Goal: Task Accomplishment & Management: Manage account settings

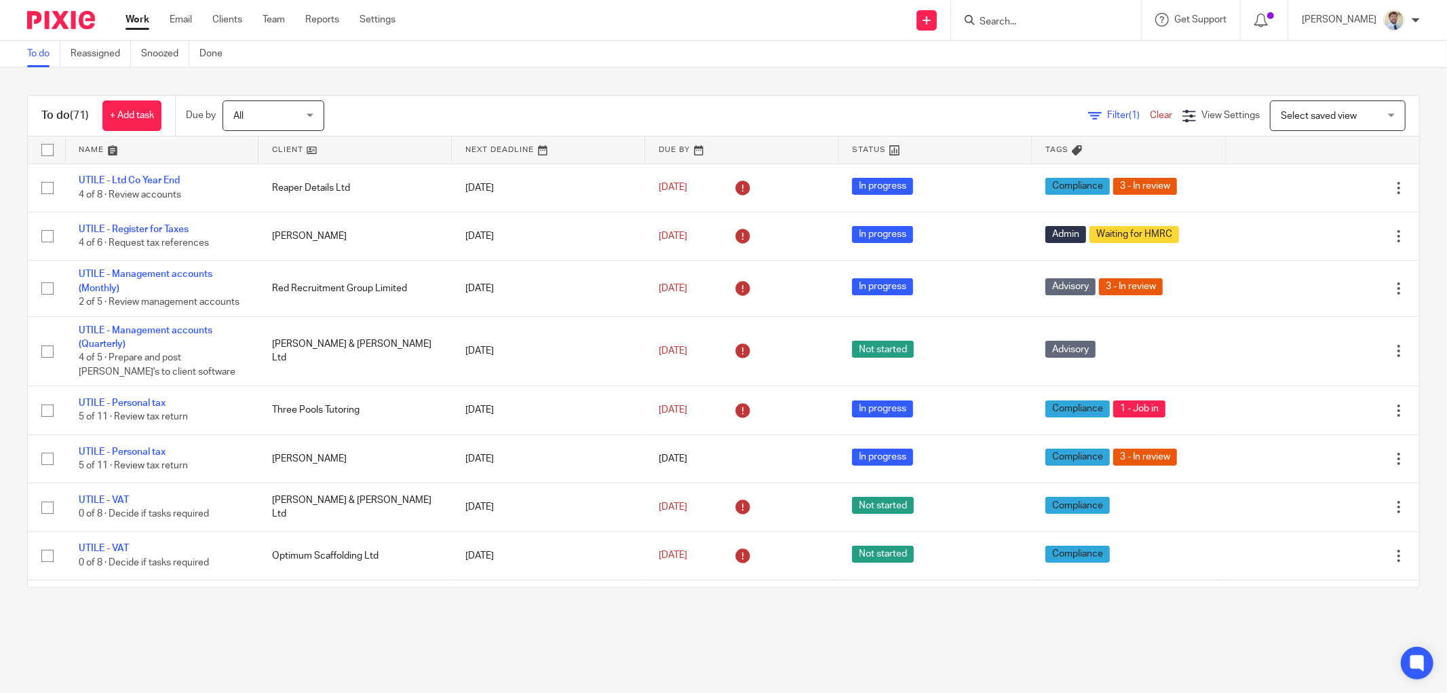
click at [90, 647] on main "To do Reassigned Snoozed Done To do (71) + Add task Due by All All Today Tomorr…" at bounding box center [723, 346] width 1447 height 693
click at [998, 14] on div at bounding box center [1046, 20] width 190 height 40
click at [1005, 16] on input "Search" at bounding box center [1039, 22] width 122 height 12
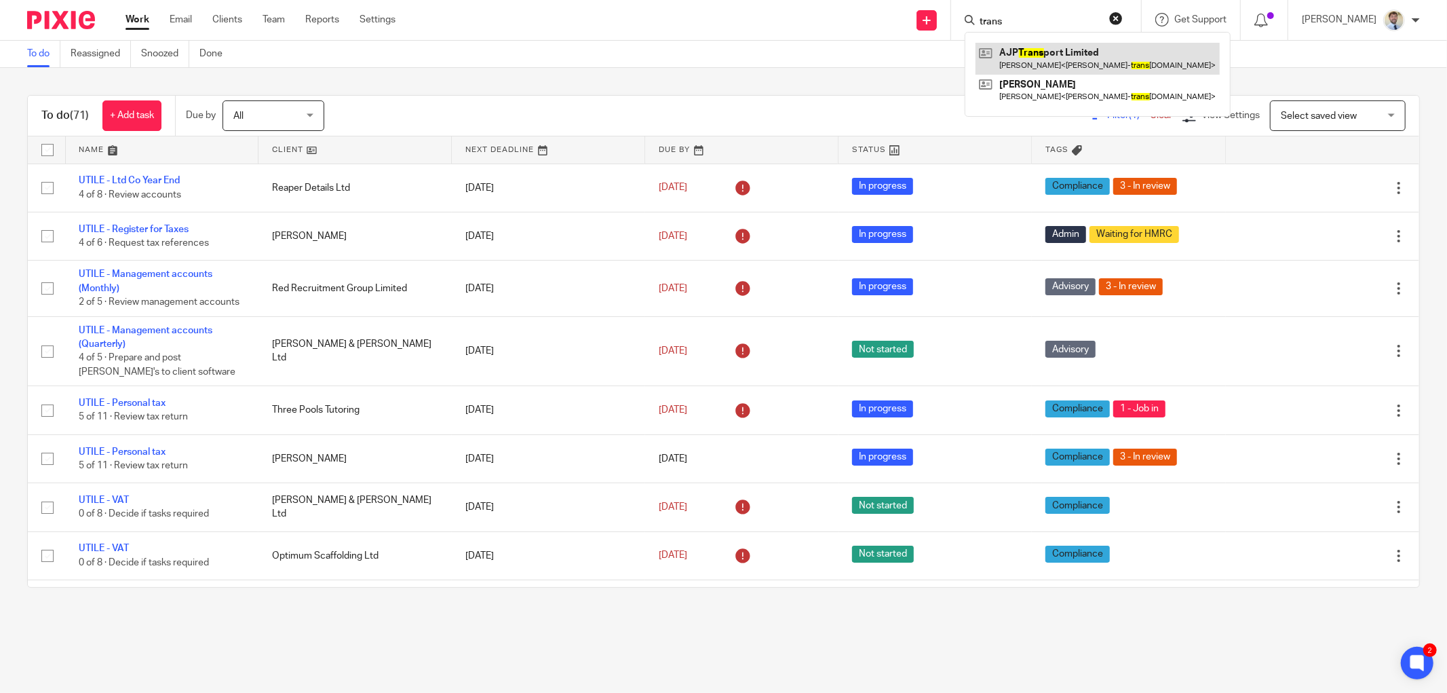
type input "trans"
click at [1022, 52] on link at bounding box center [1098, 58] width 244 height 31
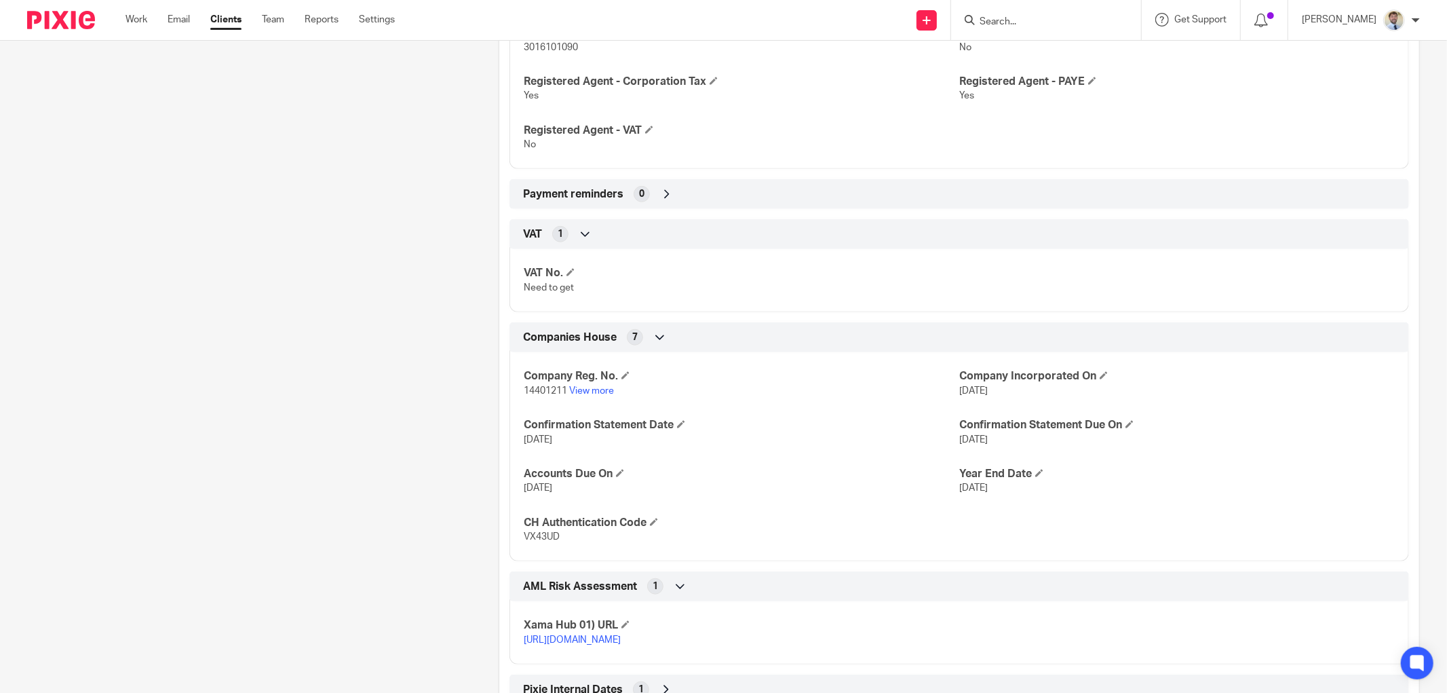
scroll to position [891, 0]
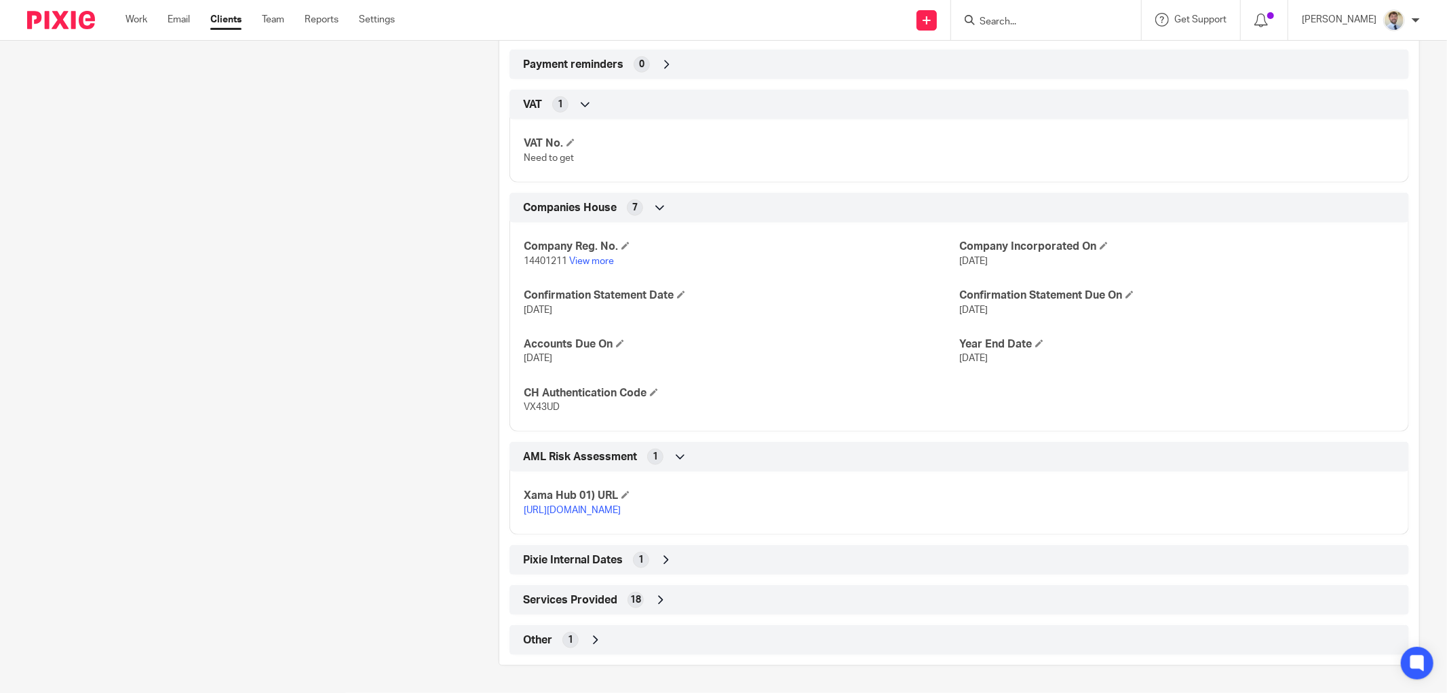
click at [527, 636] on span "Other" at bounding box center [537, 640] width 29 height 14
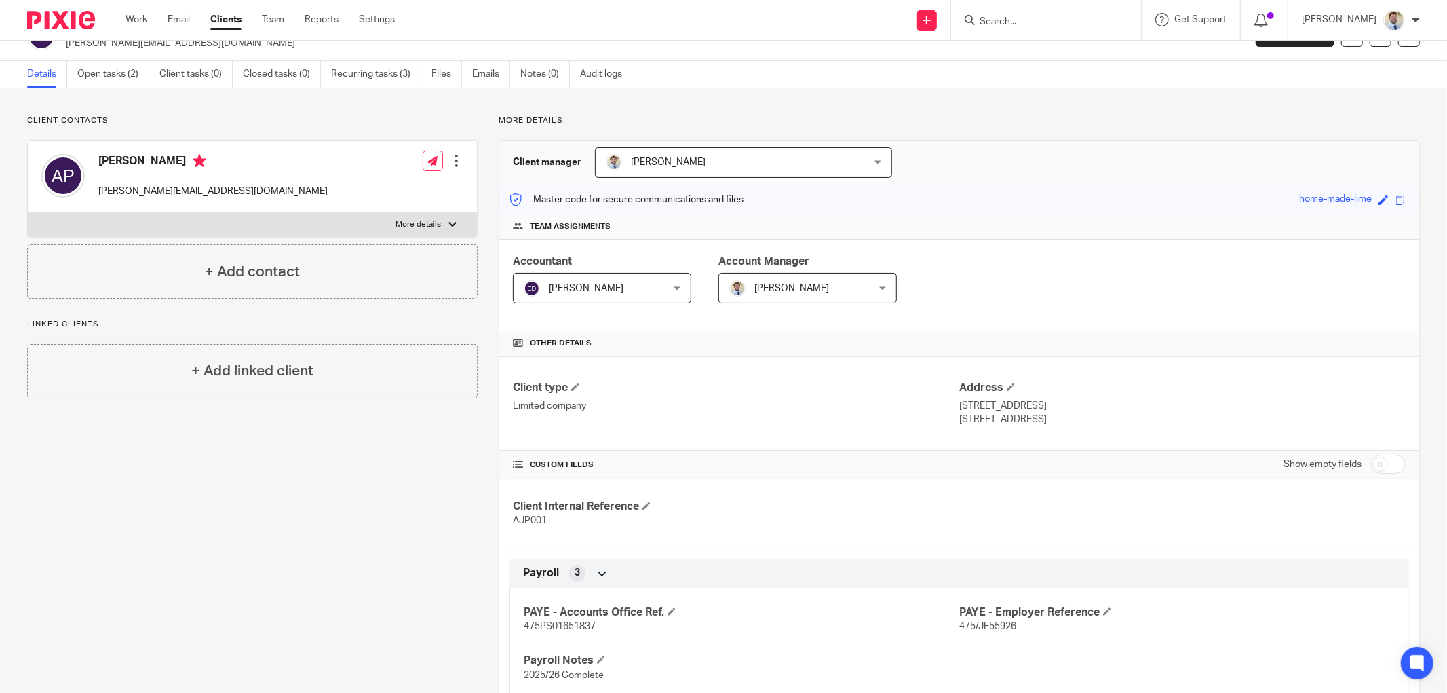
scroll to position [0, 0]
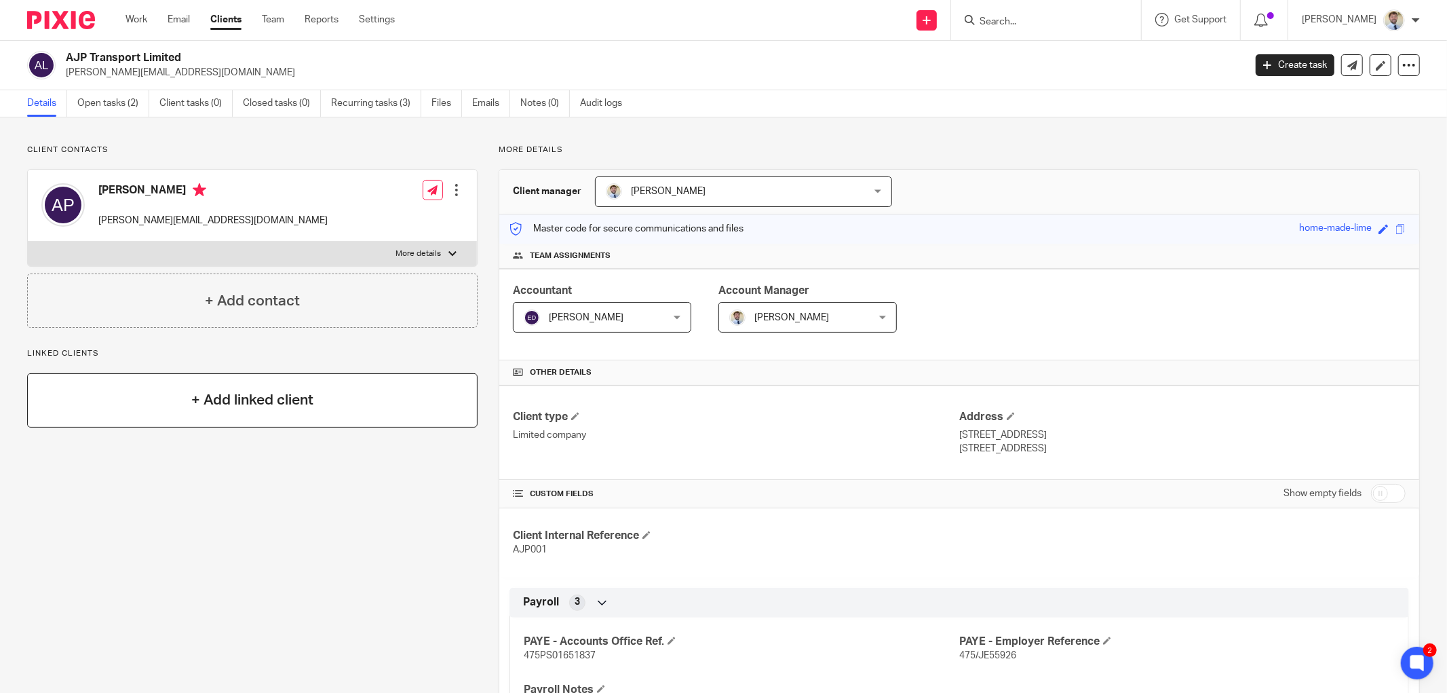
click at [149, 389] on div "+ Add linked client" at bounding box center [252, 400] width 450 height 54
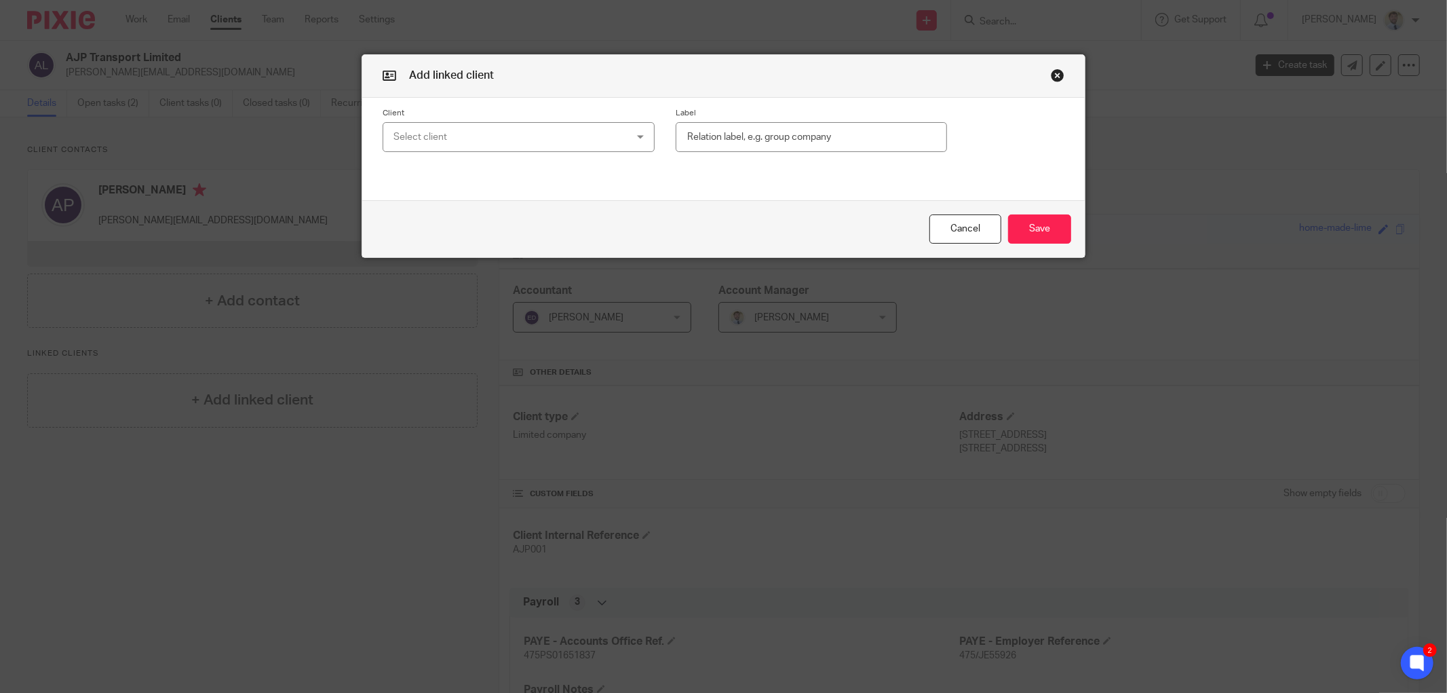
click at [568, 133] on div "Select client" at bounding box center [497, 137] width 208 height 28
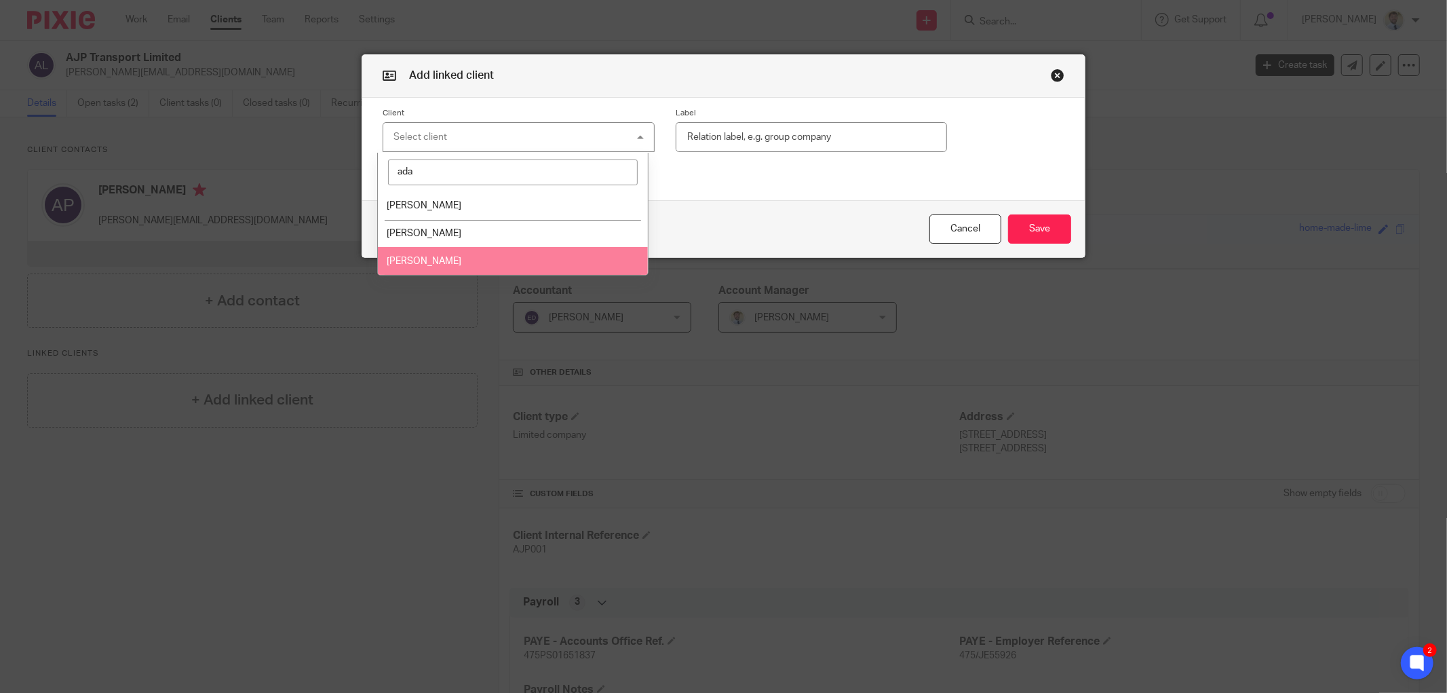
type input "ada"
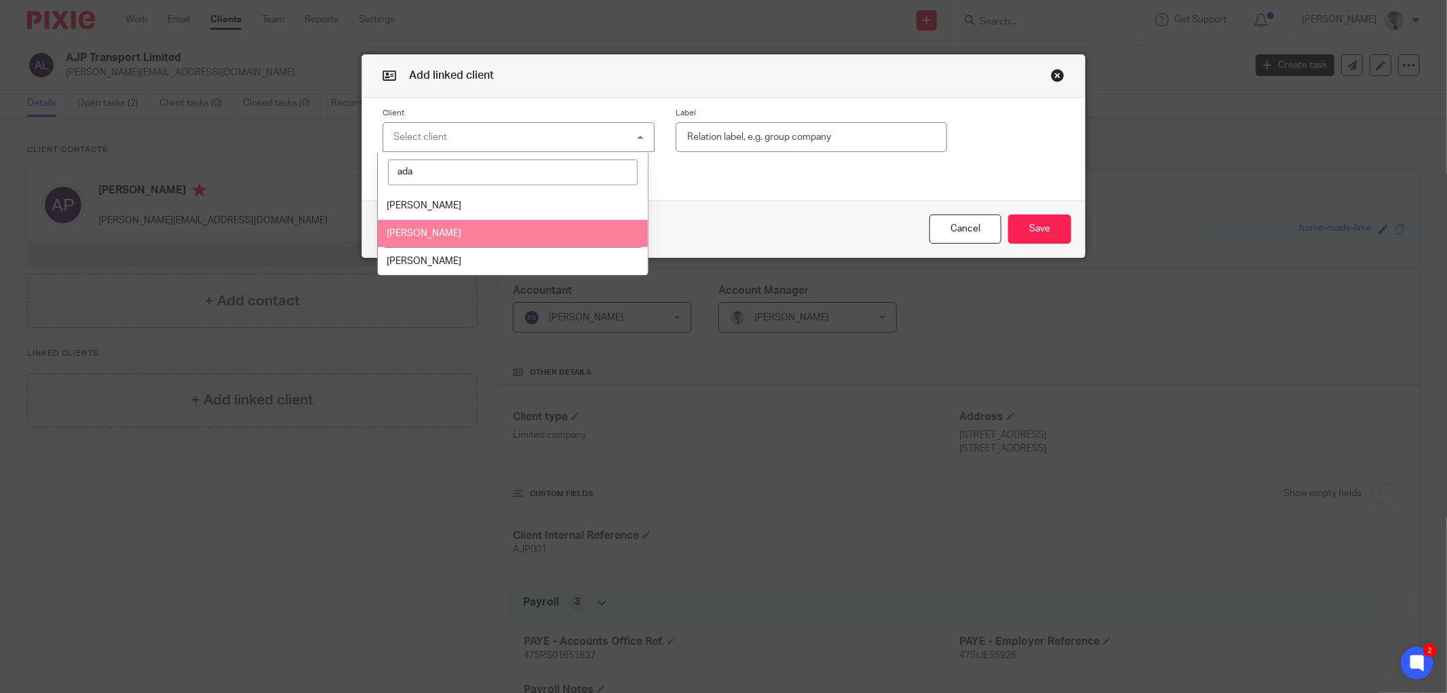
click at [415, 237] on span "[PERSON_NAME]" at bounding box center [424, 233] width 75 height 9
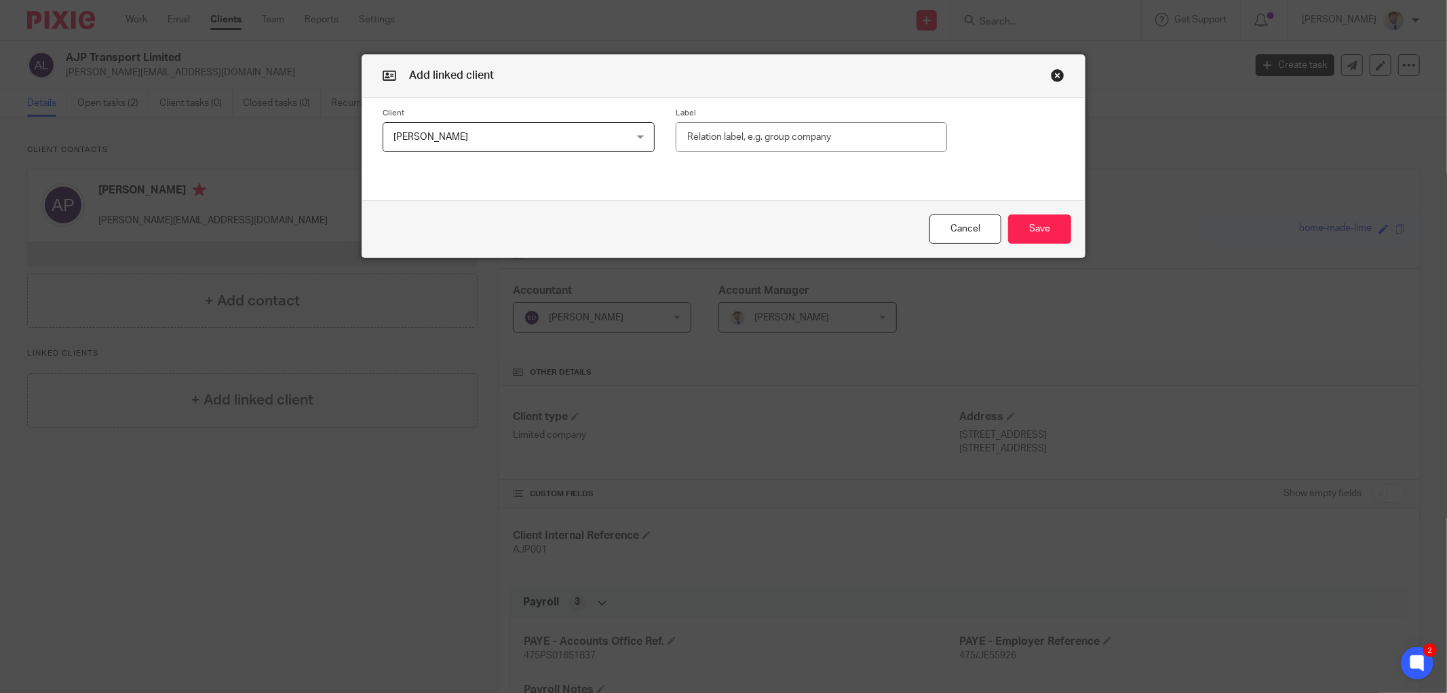
click at [718, 133] on input "text" at bounding box center [811, 137] width 271 height 31
type input "Director"
click at [1054, 229] on button "Save" at bounding box center [1039, 228] width 63 height 29
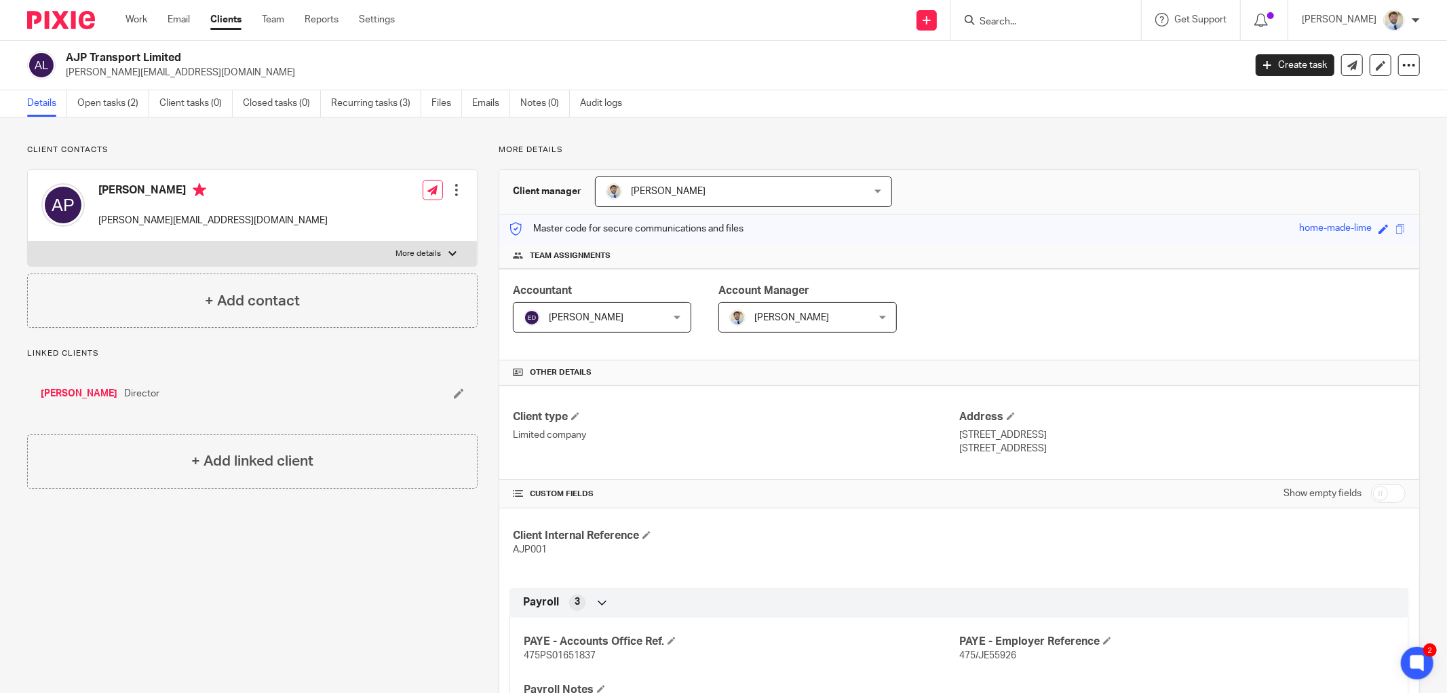
click at [56, 391] on link "[PERSON_NAME]" at bounding box center [79, 394] width 77 height 14
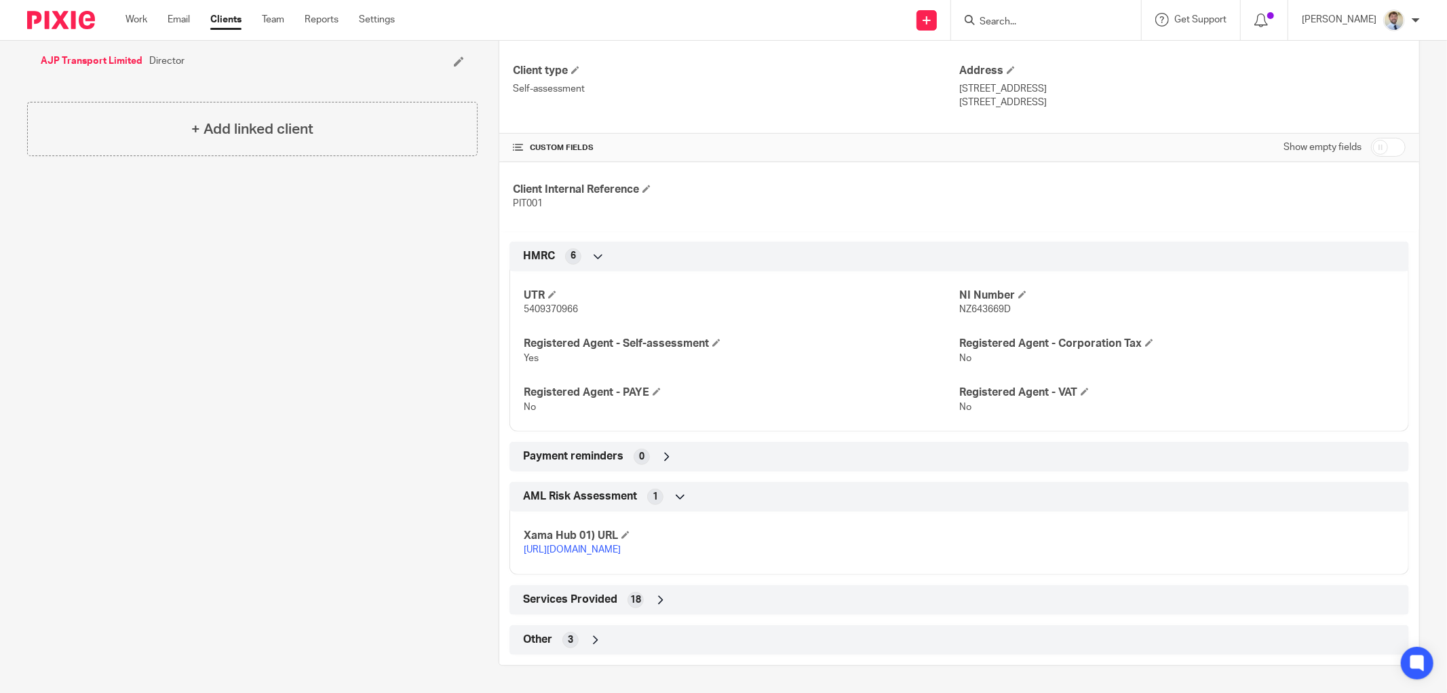
click at [532, 638] on span "Other" at bounding box center [537, 639] width 29 height 14
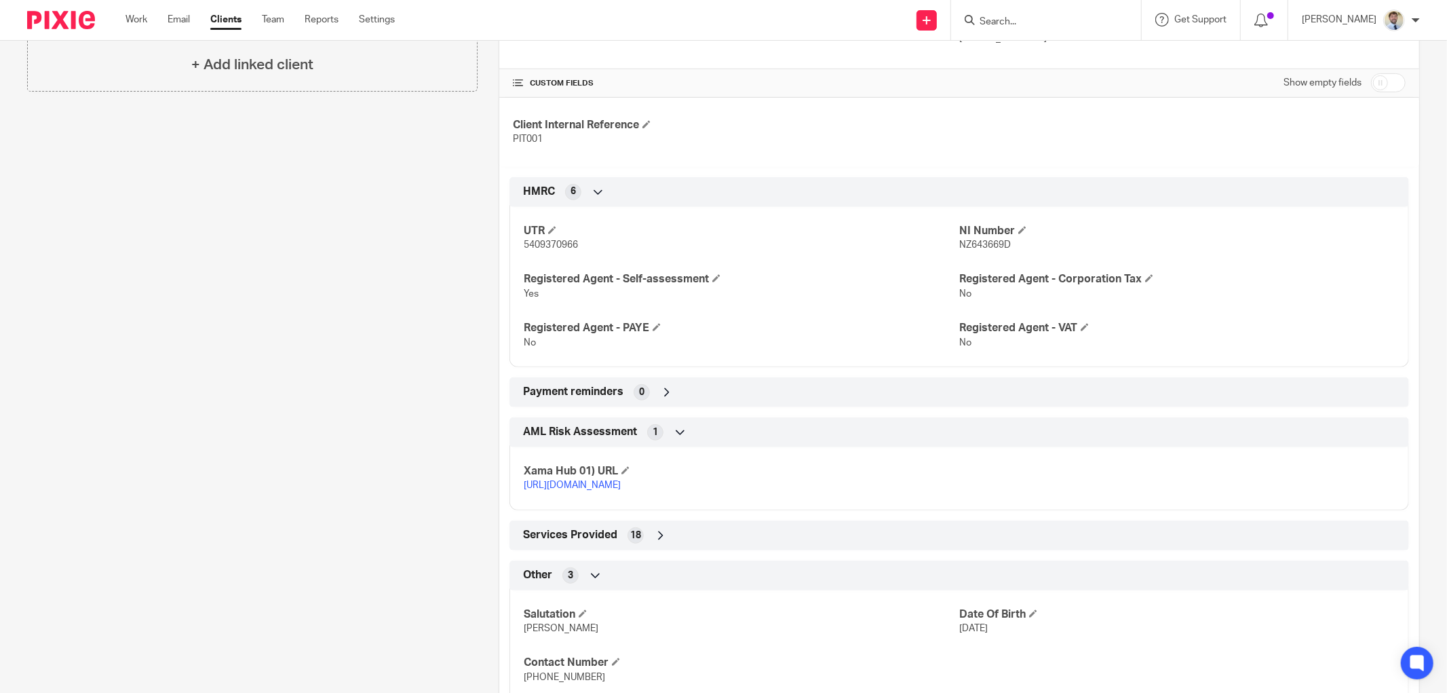
scroll to position [458, 0]
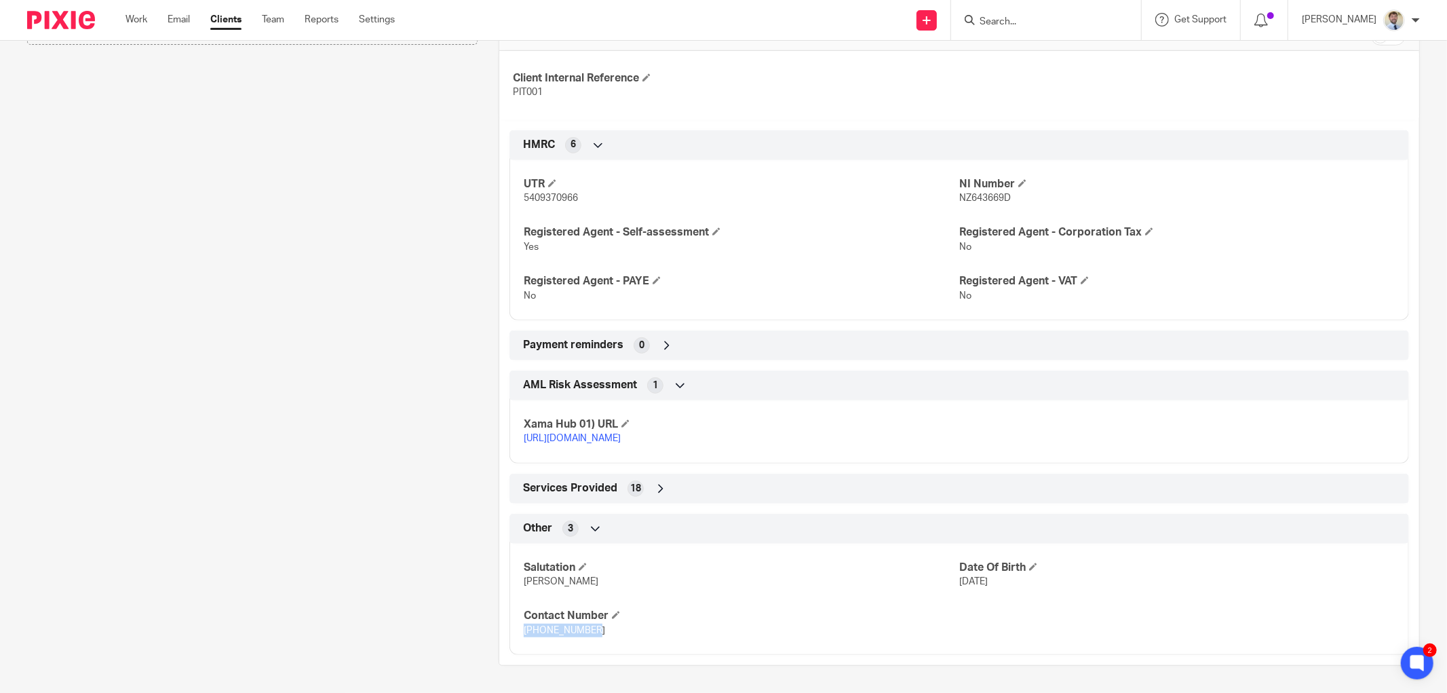
drag, startPoint x: 608, startPoint y: 632, endPoint x: 520, endPoint y: 631, distance: 88.2
click at [524, 631] on p "+447469541189" at bounding box center [742, 630] width 436 height 14
copy span "+447469541189"
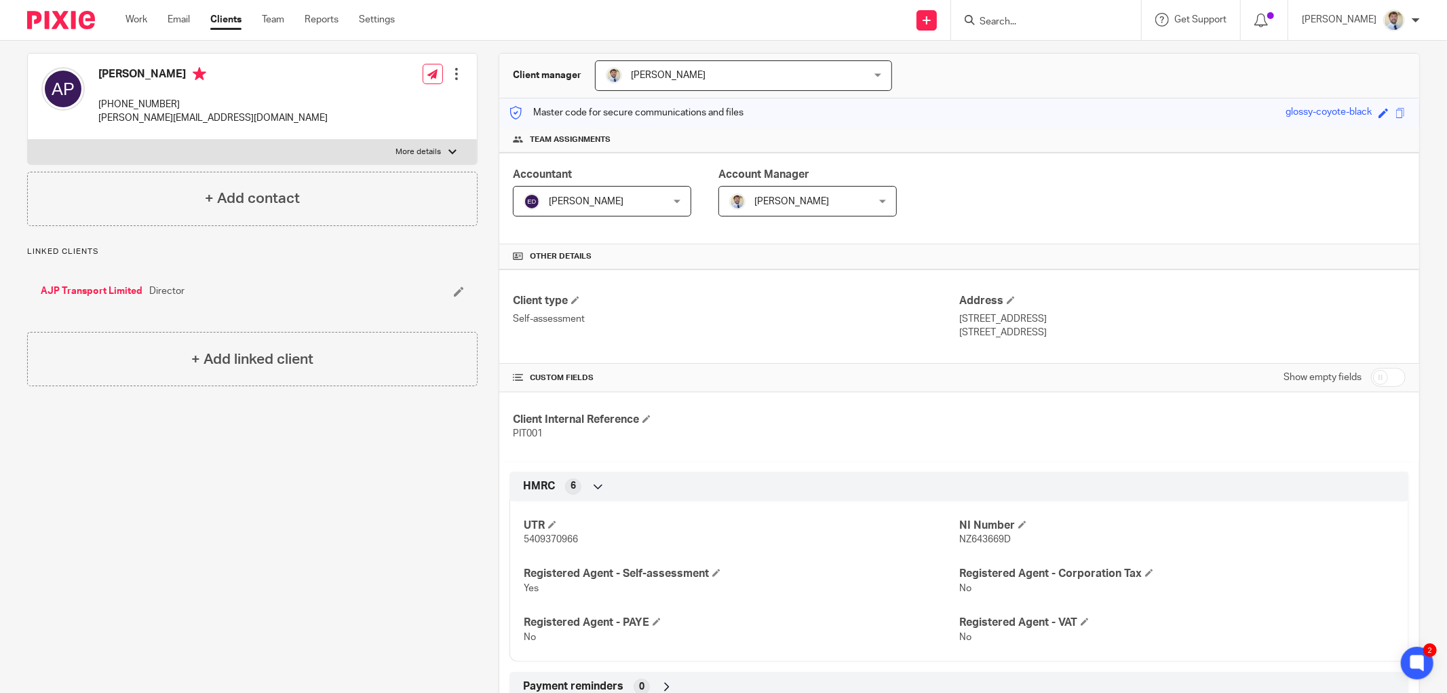
scroll to position [0, 0]
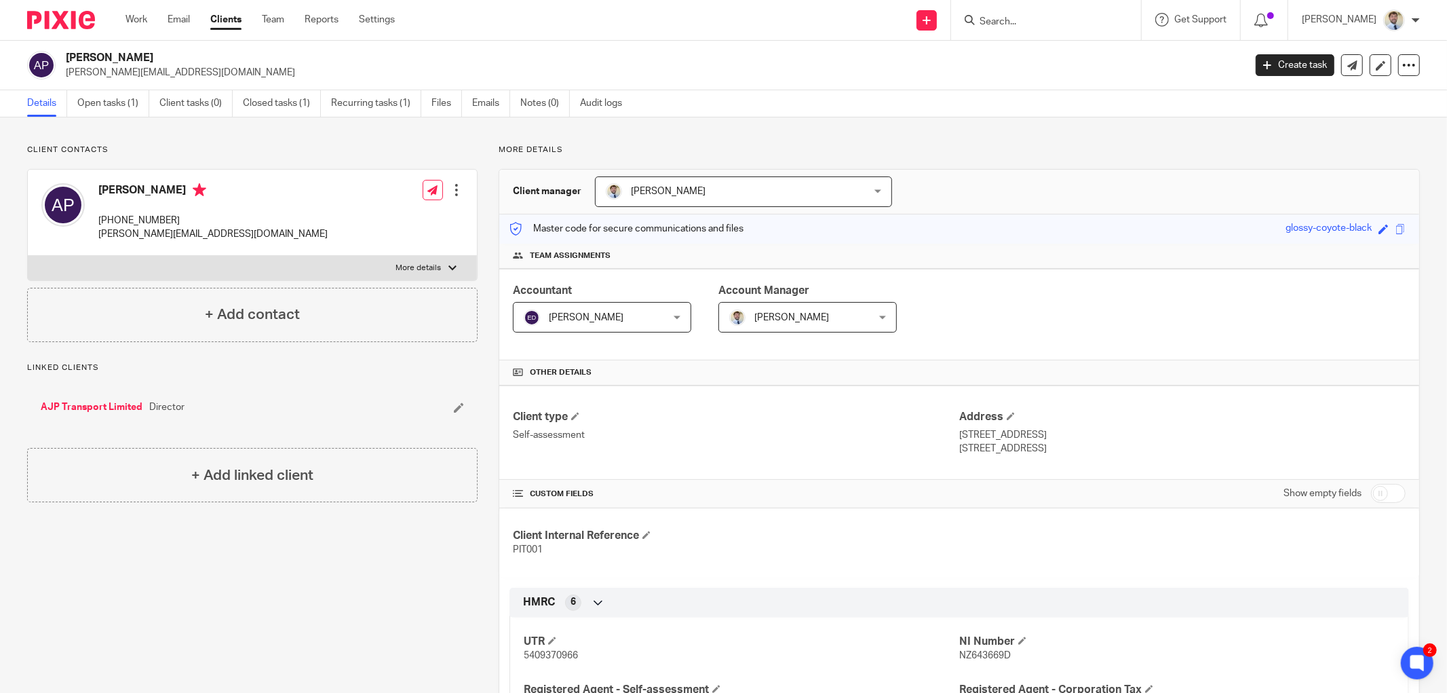
click at [474, 132] on div "Client contacts Adam Pitt +447469541189 adam@ajp-transport.com Edit contact Cre…" at bounding box center [723, 633] width 1447 height 1033
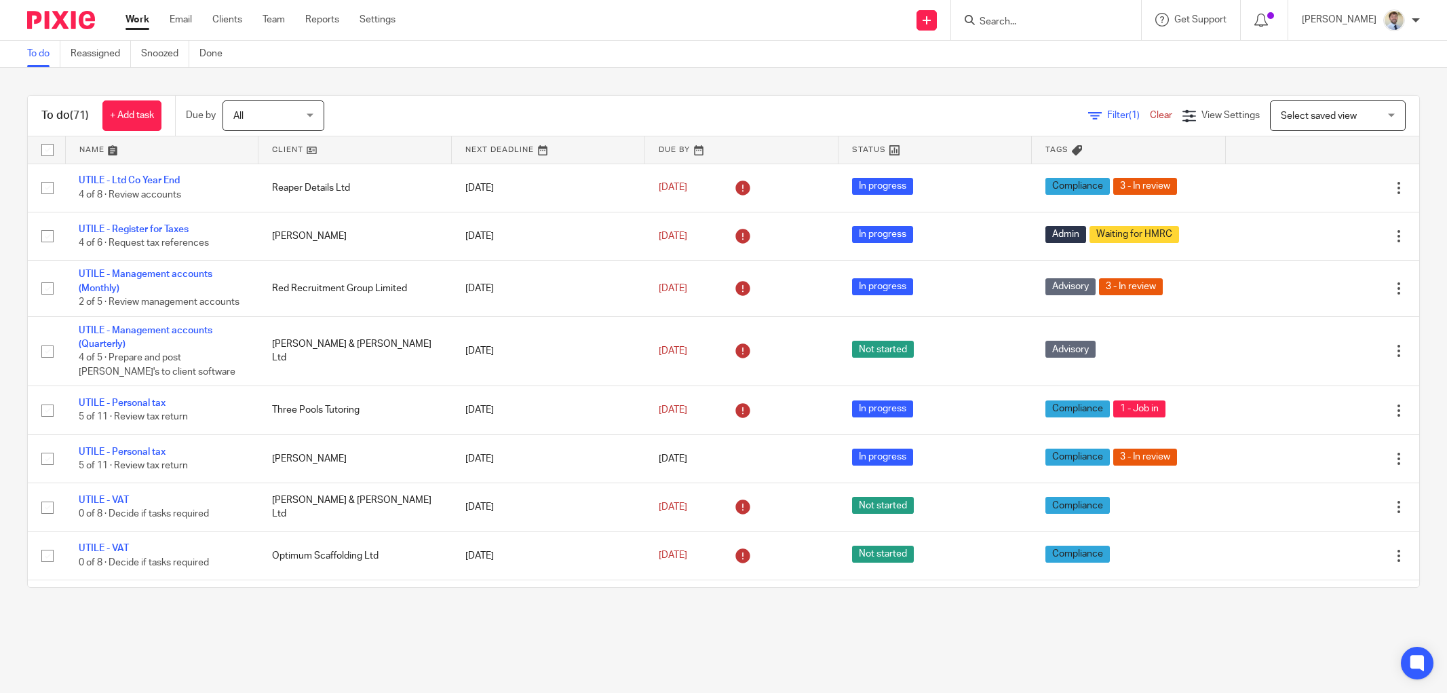
click at [1004, 16] on input "Search" at bounding box center [1039, 22] width 122 height 12
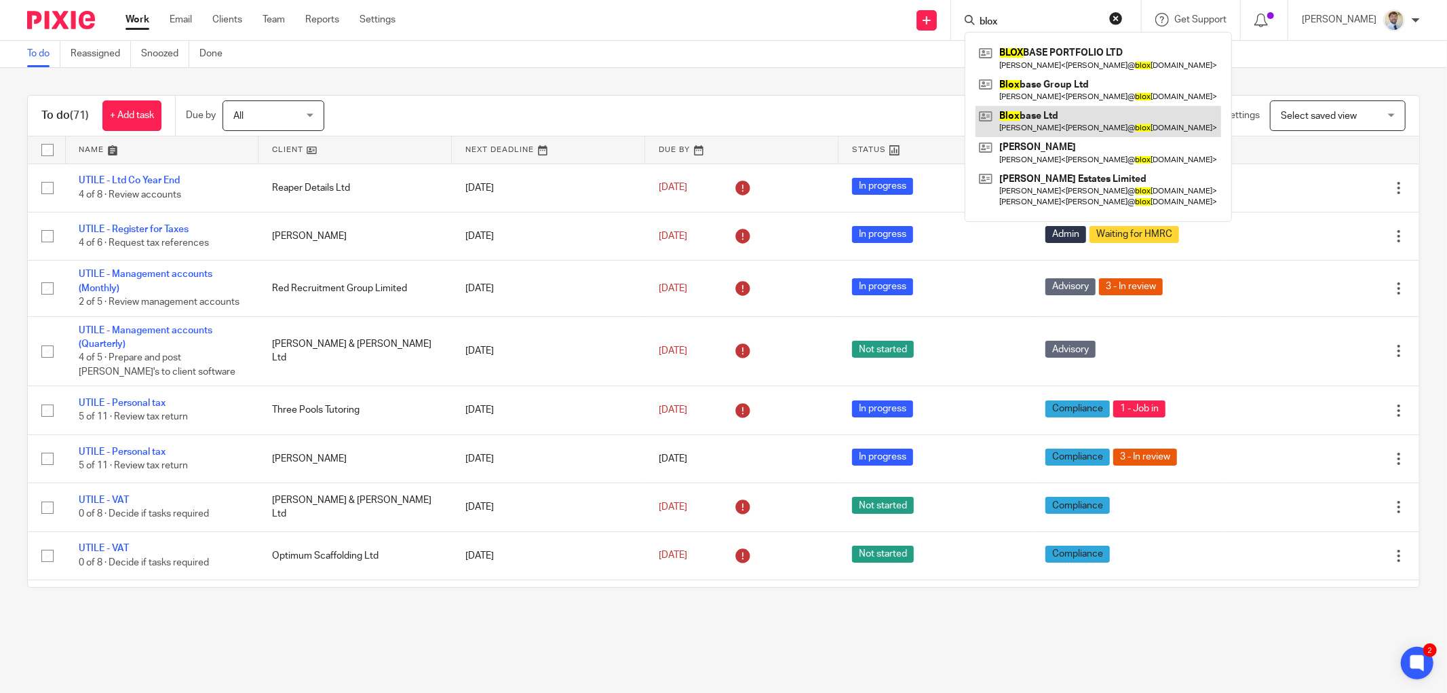
type input "blox"
click at [1056, 18] on input "blox" at bounding box center [1039, 22] width 122 height 12
click at [598, 99] on div "To do (71) + Add task Due by All All Today Tomorrow This week Next week This mo…" at bounding box center [723, 116] width 1391 height 41
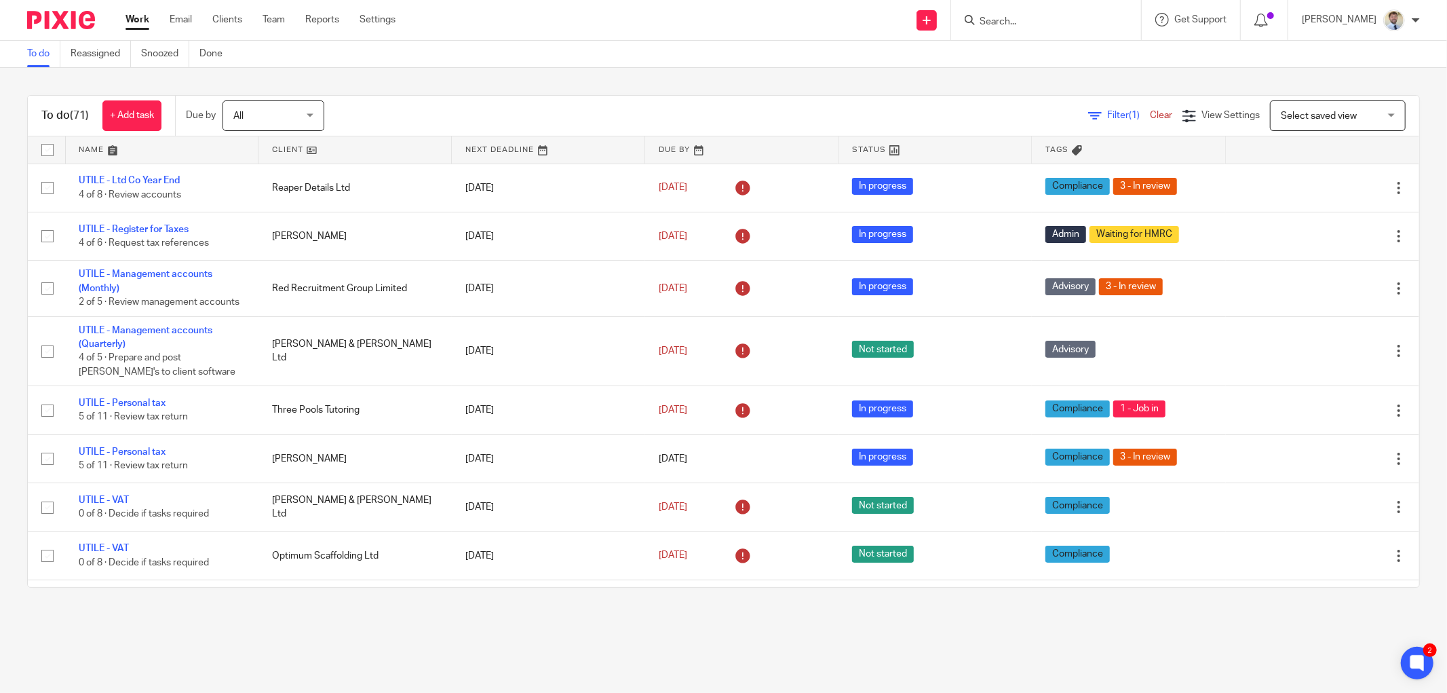
drag, startPoint x: 429, startPoint y: 113, endPoint x: 860, endPoint y: 7, distance: 443.4
click at [436, 109] on div "Filter (1) Clear View Settings View Settings (1) Filters Clear Save Manage save…" at bounding box center [883, 115] width 1071 height 31
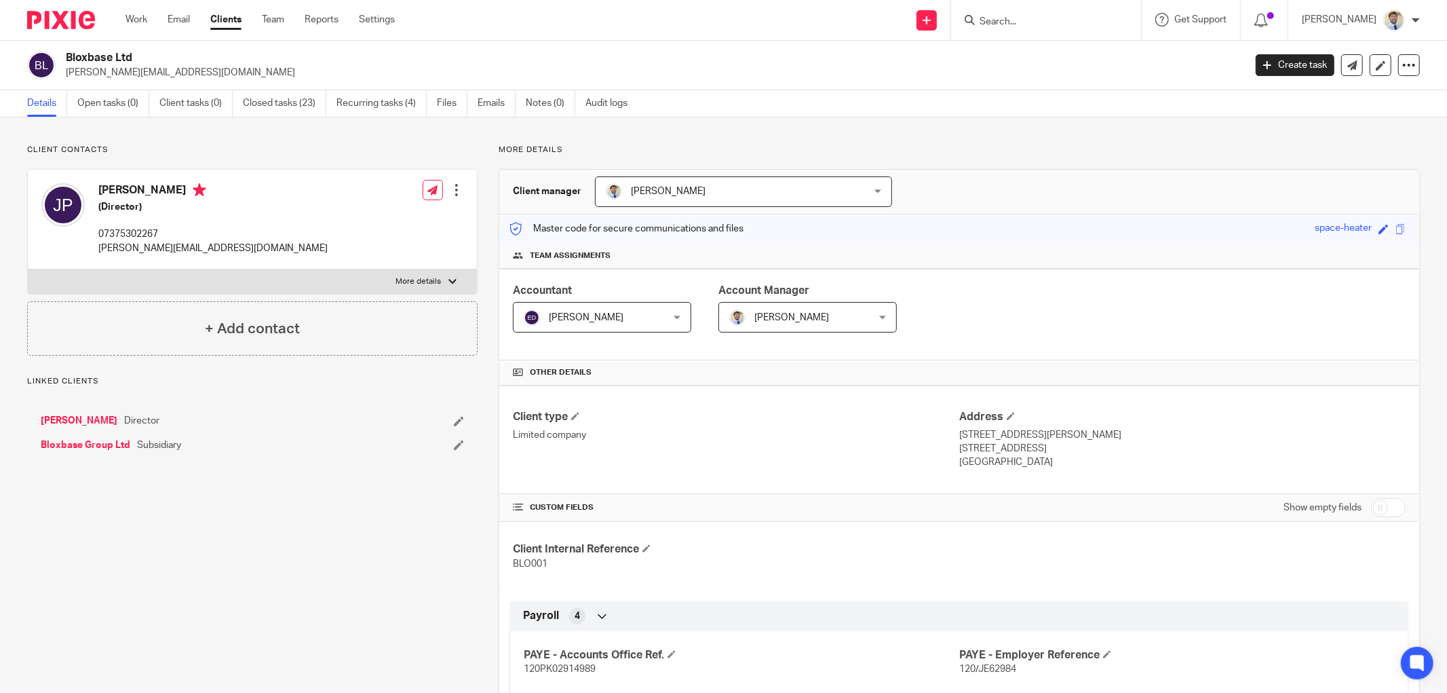
click at [140, 109] on link "Open tasks (0)" at bounding box center [113, 103] width 72 height 26
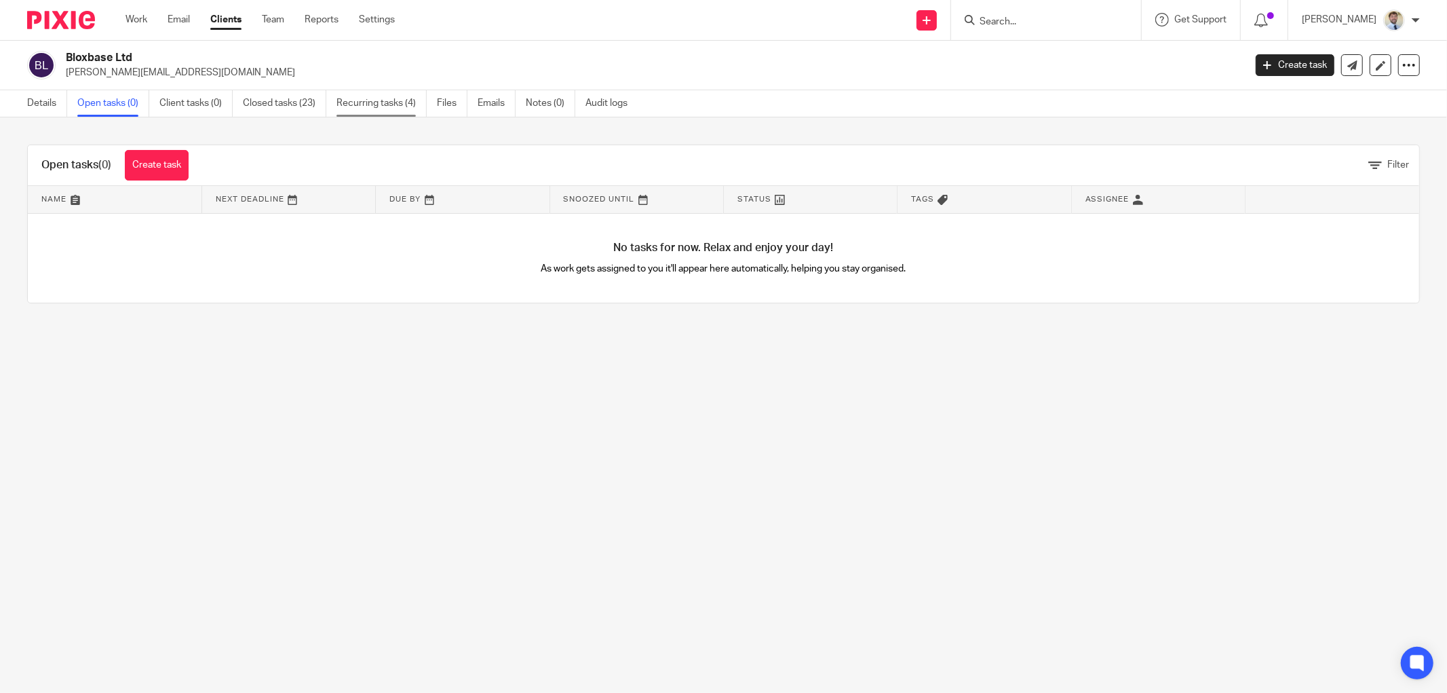
click at [342, 102] on link "Recurring tasks (4)" at bounding box center [381, 103] width 90 height 26
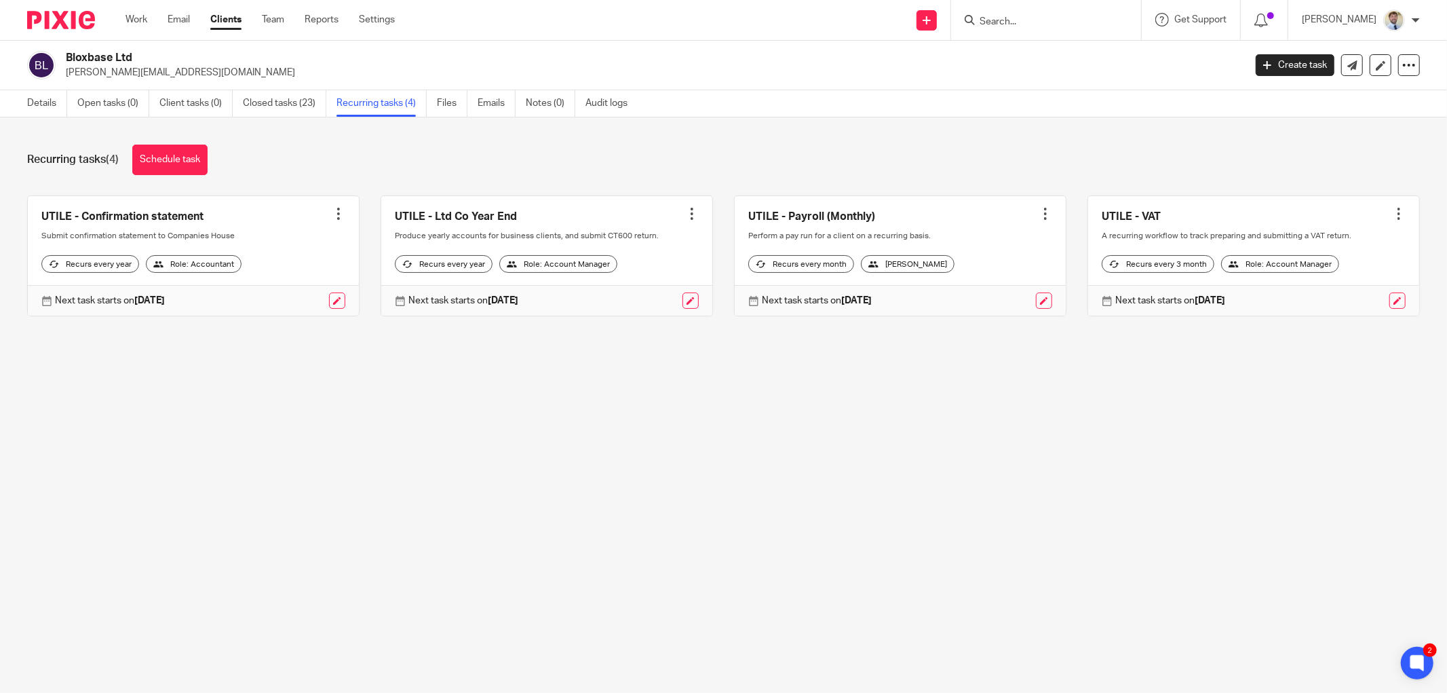
click at [723, 145] on div "Recurring tasks (4) Schedule task" at bounding box center [723, 160] width 1393 height 31
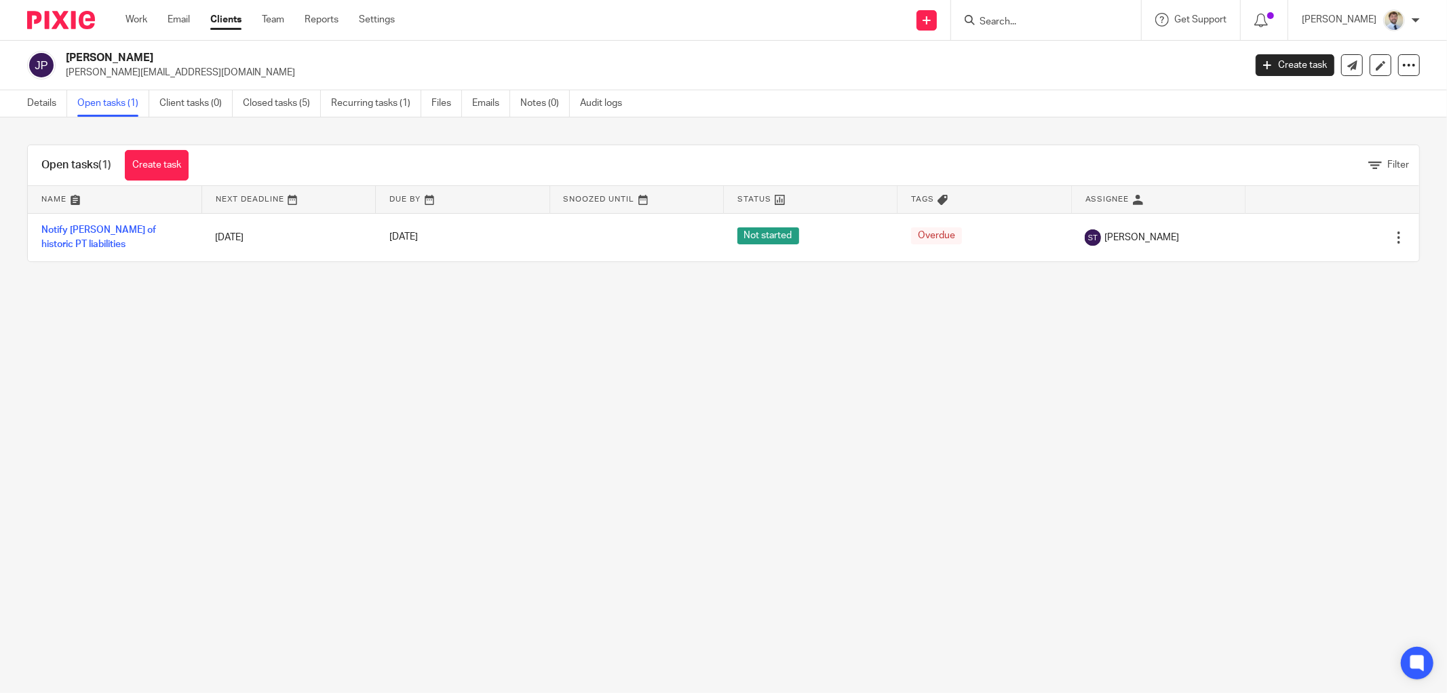
click at [1033, 23] on input "Search" at bounding box center [1039, 22] width 122 height 12
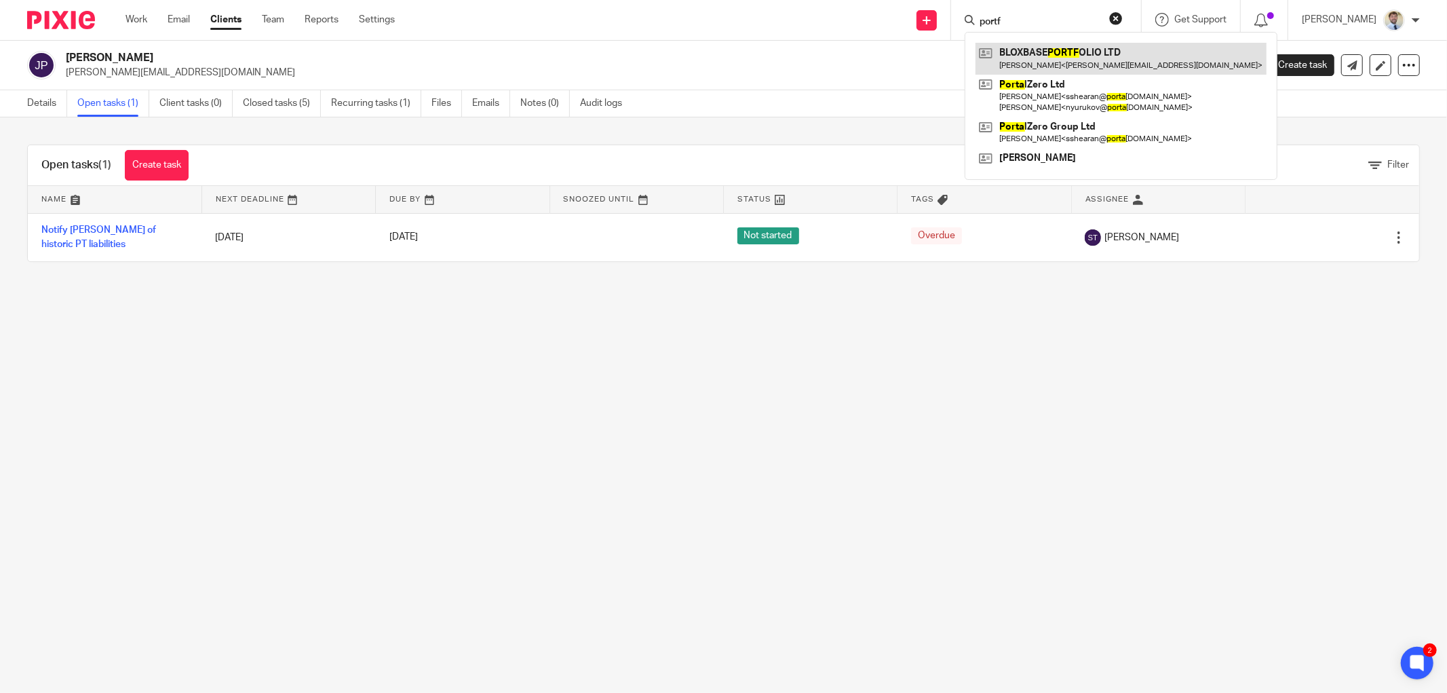
type input "portf"
click at [723, 145] on div "Open tasks (1) Create task Filter Name Next Deadline Due By Snoozed Until Statu…" at bounding box center [723, 203] width 1393 height 117
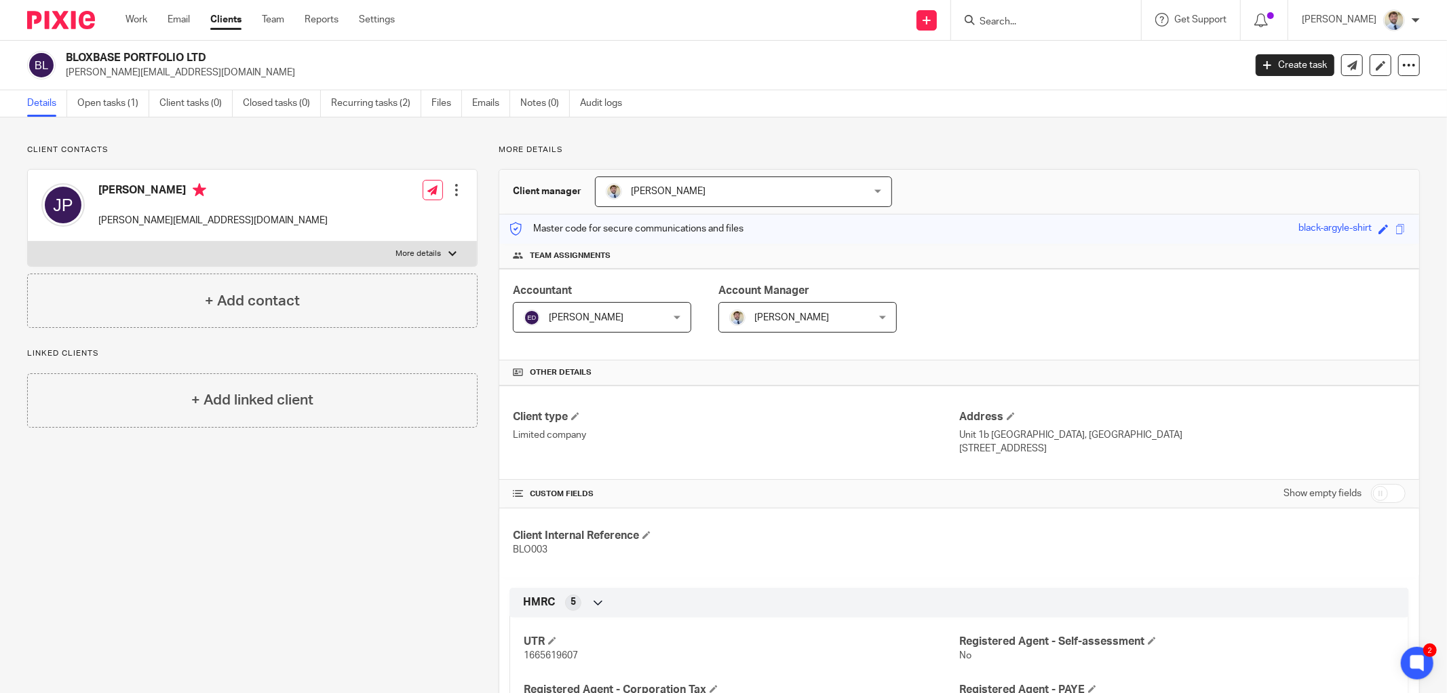
click at [782, 142] on div "Client contacts [PERSON_NAME] [PERSON_NAME][EMAIL_ADDRESS][DOMAIN_NAME] Edit co…" at bounding box center [723, 702] width 1447 height 1170
click at [765, 146] on p "More details" at bounding box center [959, 150] width 921 height 11
